Goal: Information Seeking & Learning: Learn about a topic

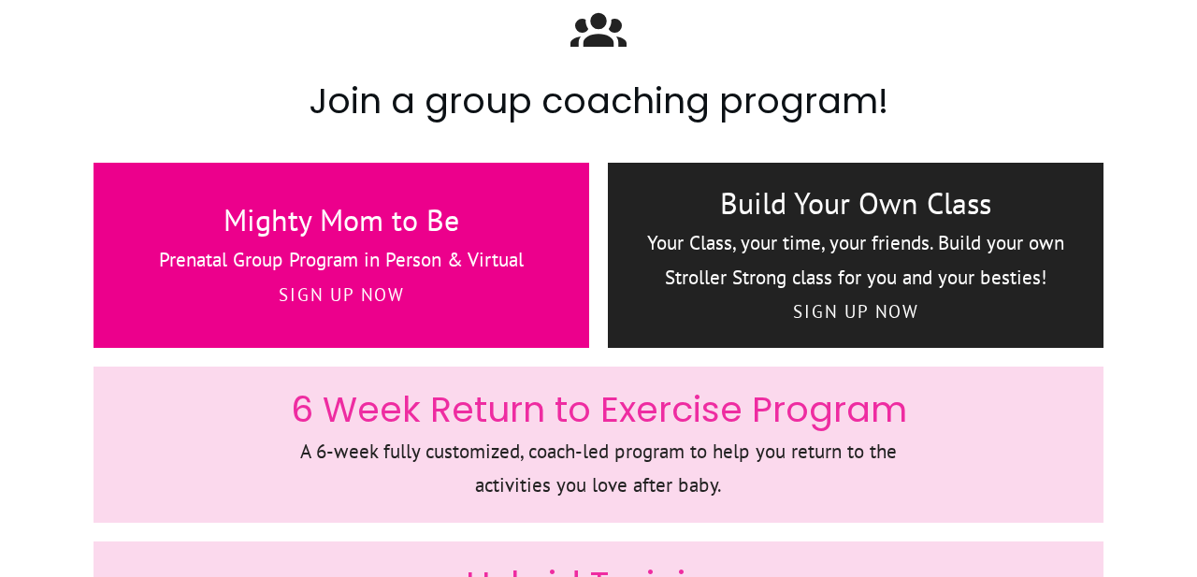
scroll to position [957, 0]
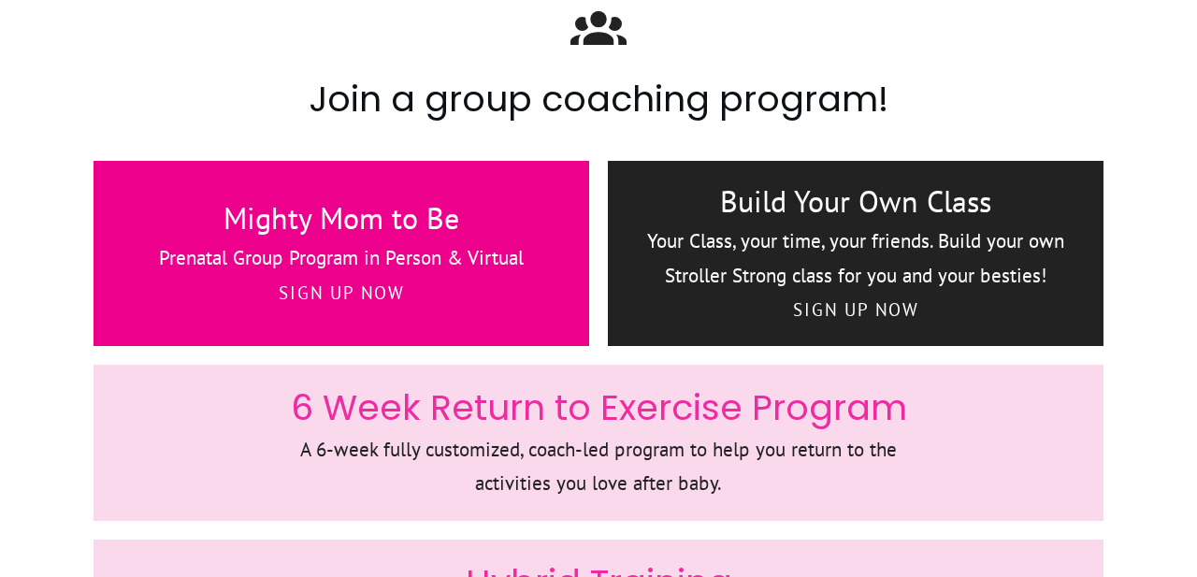
click at [293, 256] on p "Prenatal Group Program in Person & Virtual" at bounding box center [341, 258] width 456 height 35
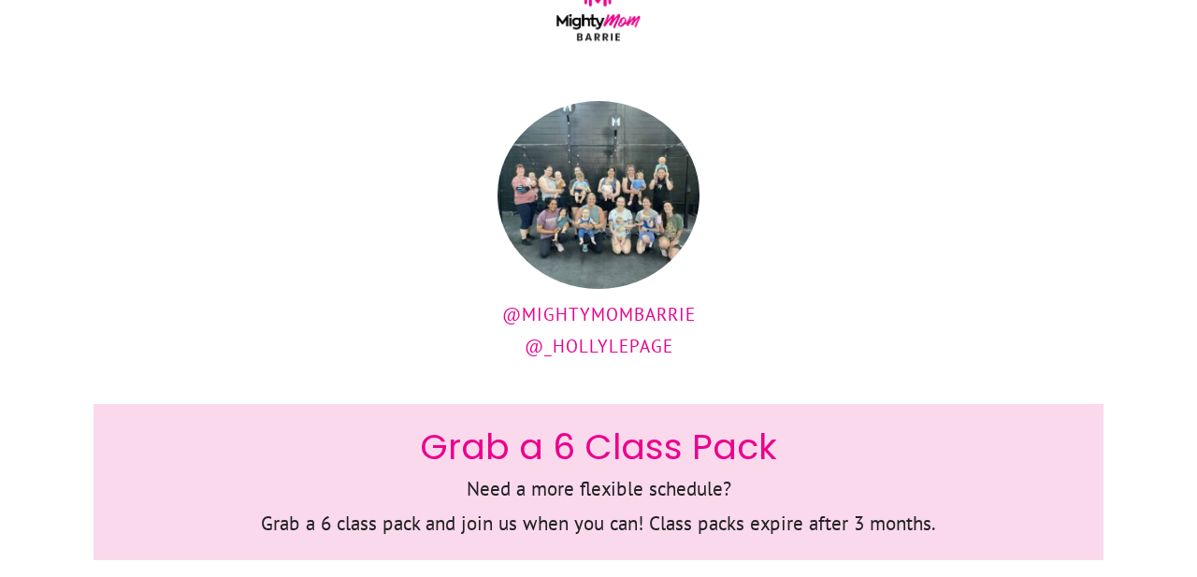
scroll to position [0, 0]
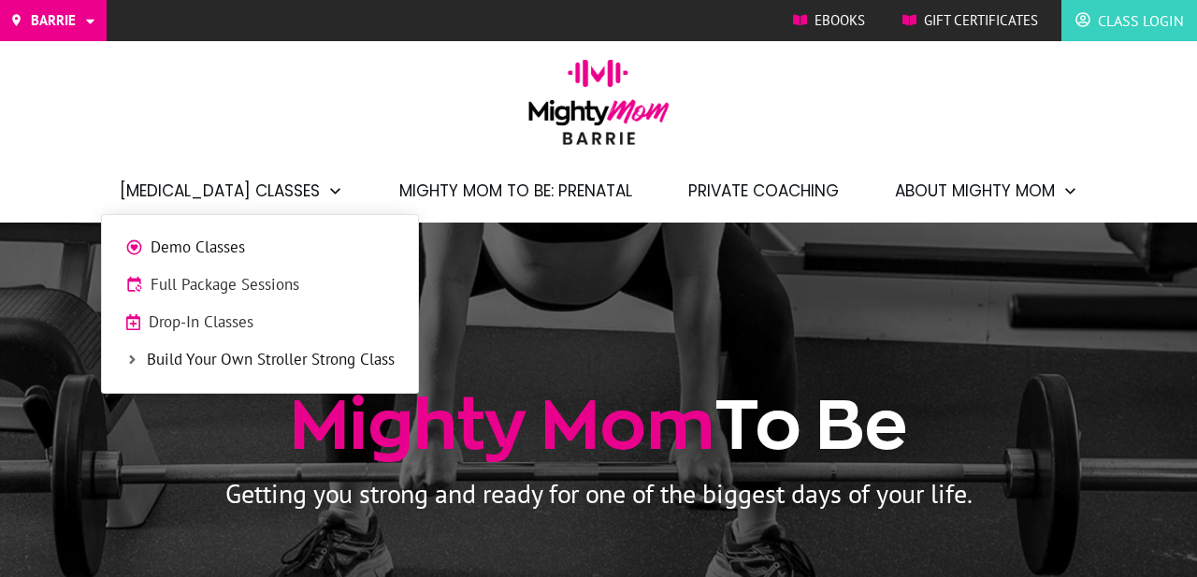
click at [252, 180] on span "Postpartum Classes" at bounding box center [220, 191] width 200 height 32
click at [244, 324] on span "Drop-In Classes" at bounding box center [272, 322] width 246 height 24
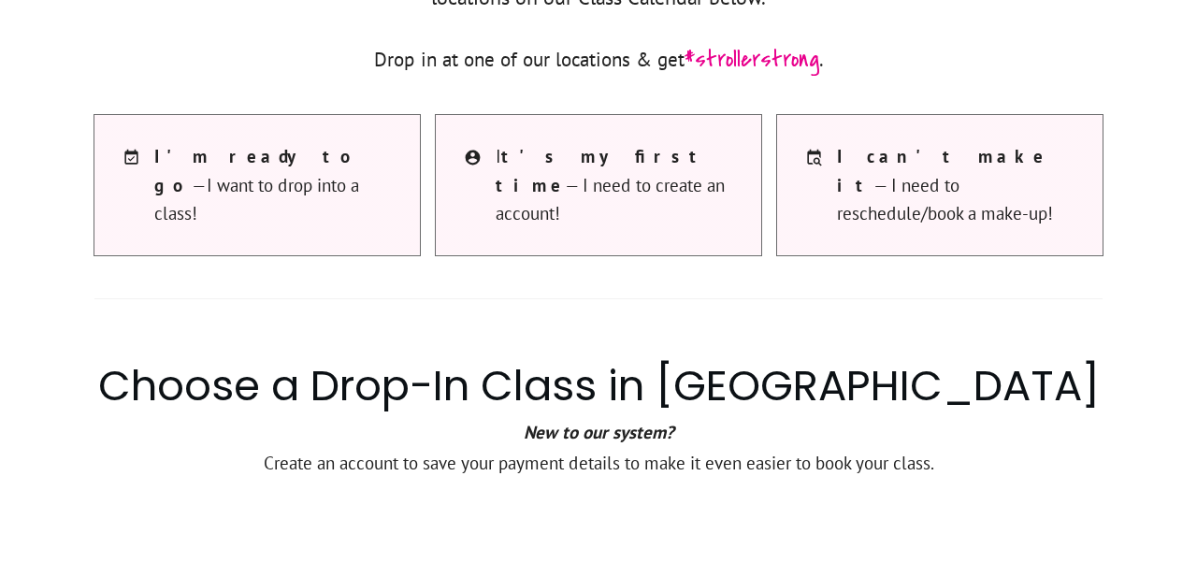
scroll to position [763, 0]
